Goal: Information Seeking & Learning: Learn about a topic

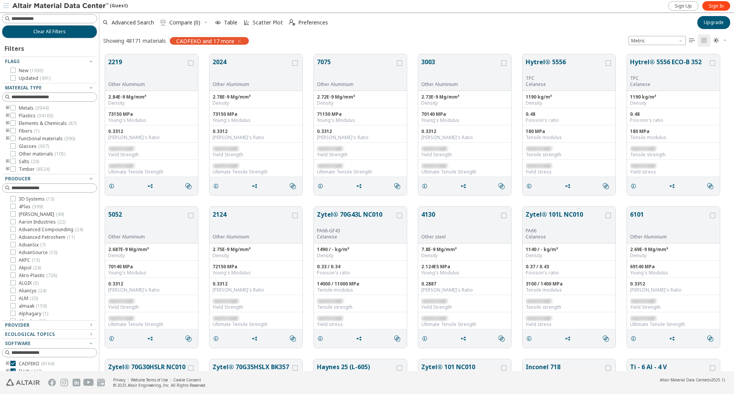
scroll to position [317, 629]
click at [709, 6] on span "Sign In" at bounding box center [715, 6] width 15 height 6
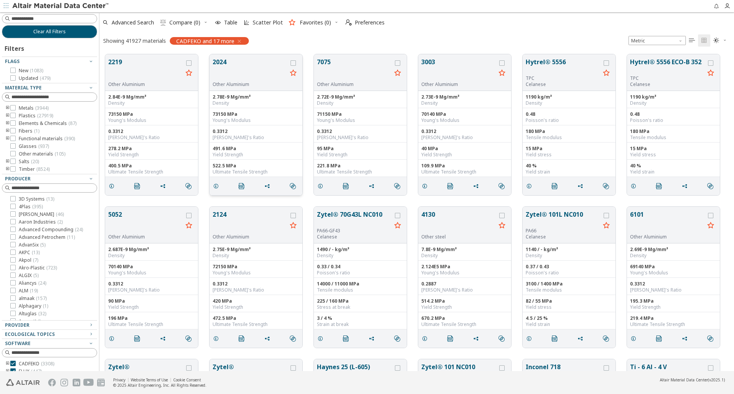
scroll to position [6, 6]
click at [292, 47] on div "Showing 41927 materials CADFEKO and 17 more Metric   " at bounding box center [416, 40] width 634 height 16
click at [54, 18] on input at bounding box center [50, 19] width 94 height 8
type input "******"
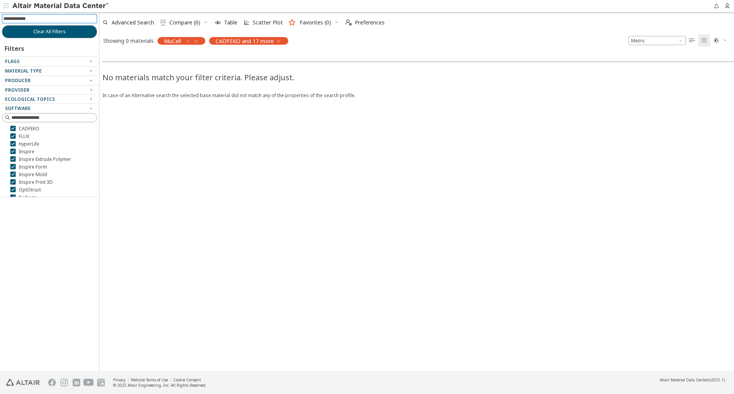
click at [36, 19] on input at bounding box center [50, 19] width 94 height 8
type input "****"
click at [196, 42] on icon "button" at bounding box center [196, 41] width 6 height 6
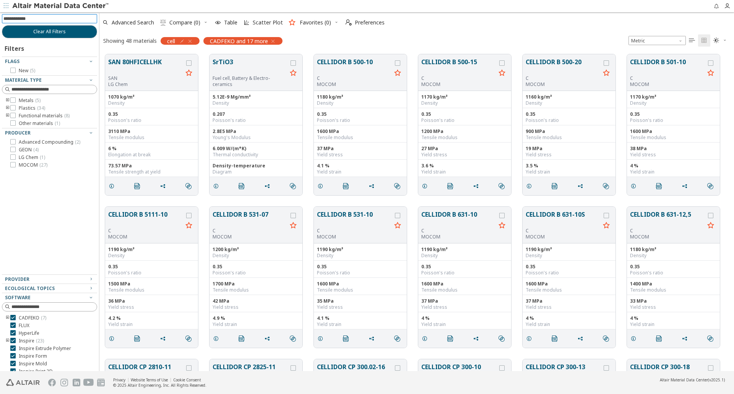
click at [49, 21] on input at bounding box center [50, 19] width 94 height 8
type input "*******"
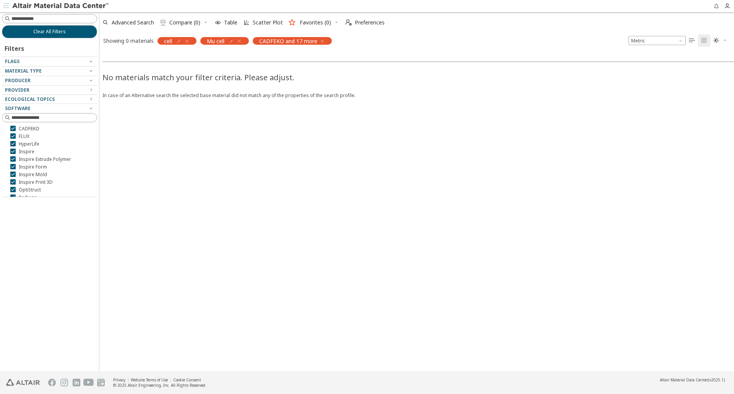
click at [188, 40] on icon "button" at bounding box center [187, 41] width 6 height 6
click at [280, 41] on icon "button" at bounding box center [279, 41] width 6 height 6
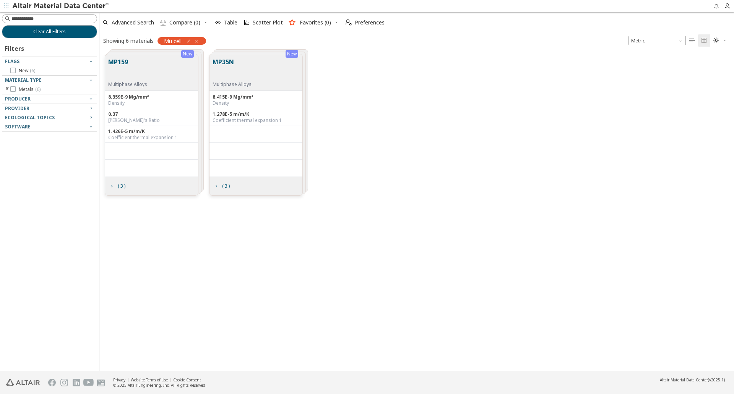
scroll to position [317, 629]
click at [196, 42] on icon "button" at bounding box center [196, 41] width 6 height 6
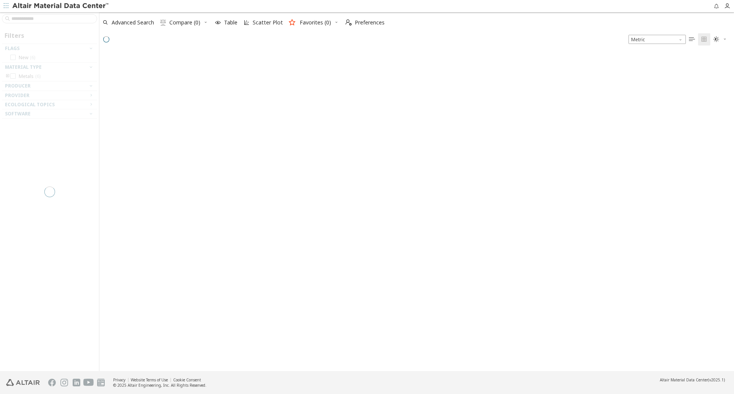
scroll to position [319, 629]
click at [74, 19] on div at bounding box center [49, 191] width 99 height 359
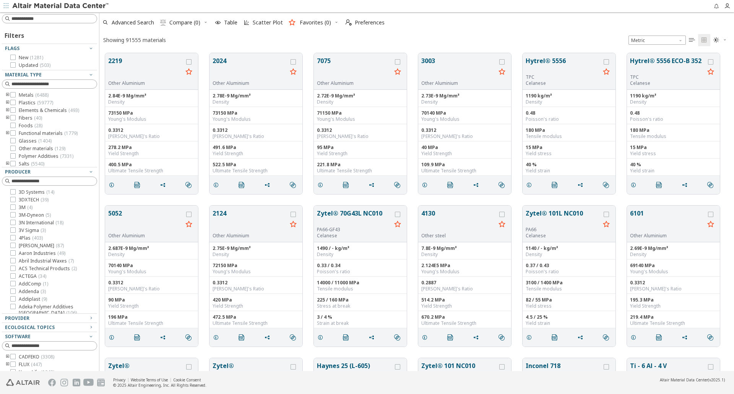
scroll to position [318, 629]
click at [75, 16] on input at bounding box center [53, 19] width 85 height 8
